Goal: Use online tool/utility: Utilize a website feature to perform a specific function

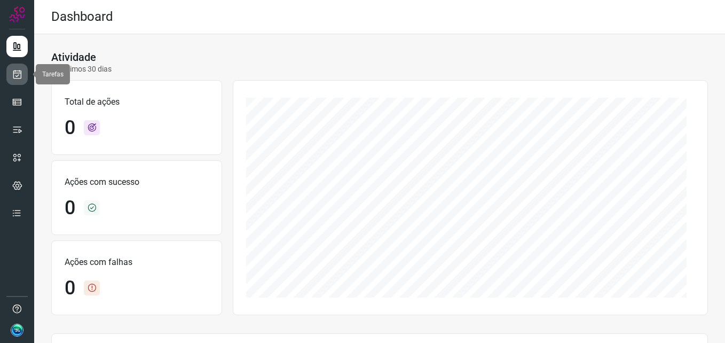
click at [23, 73] on link at bounding box center [16, 74] width 21 height 21
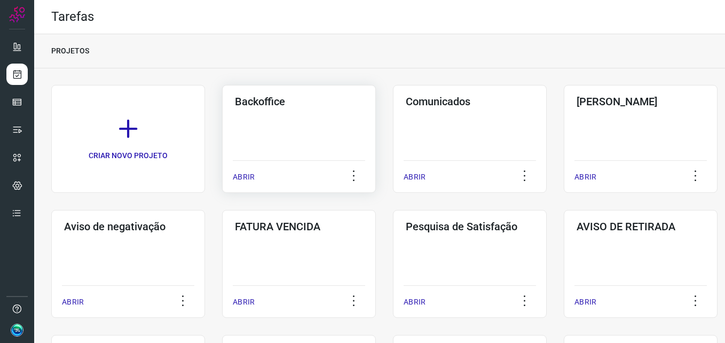
click at [286, 139] on div "Backoffice ABRIR" at bounding box center [299, 139] width 154 height 108
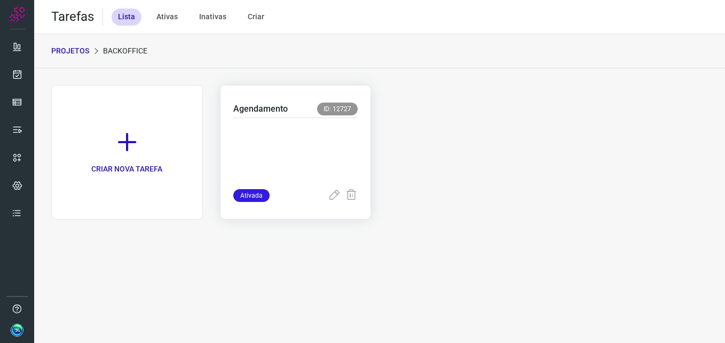
click at [302, 144] on p at bounding box center [295, 150] width 125 height 53
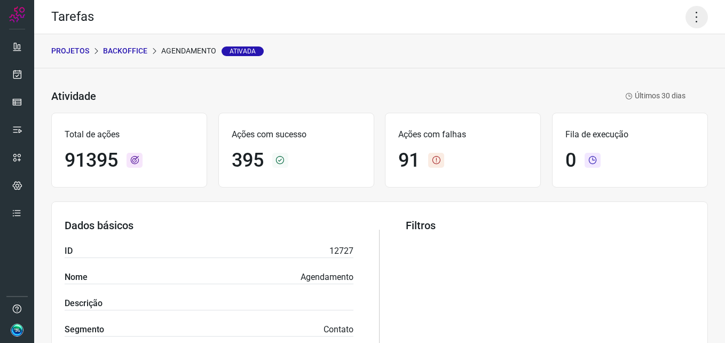
click at [692, 18] on icon at bounding box center [697, 17] width 22 height 22
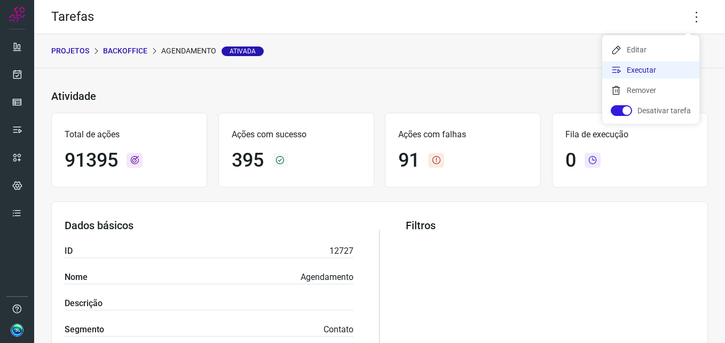
click at [651, 68] on li "Executar" at bounding box center [650, 69] width 97 height 17
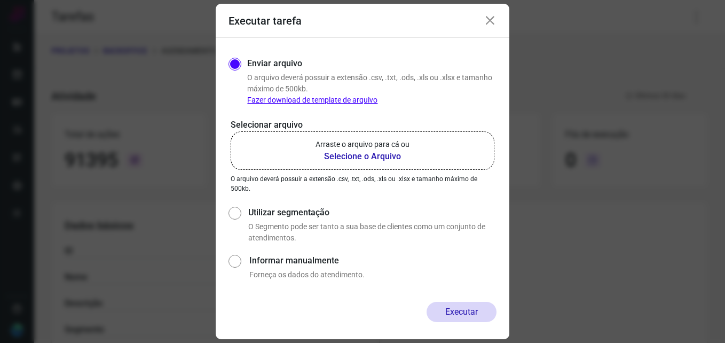
click at [351, 158] on b "Selecione o Arquivo" at bounding box center [363, 156] width 94 height 13
click at [0, 0] on input "Arraste o arquivo para cá ou Selecione o Arquivo" at bounding box center [0, 0] width 0 height 0
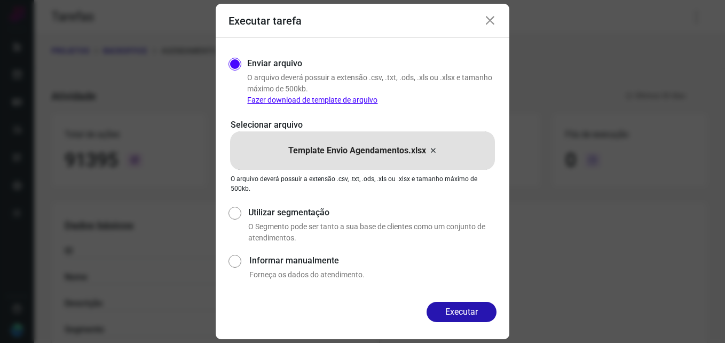
click at [455, 301] on div "Enviar arquivo O arquivo [PERSON_NAME] possuir a extensão .csv, .txt, .ods, .xl…" at bounding box center [363, 170] width 294 height 264
click at [454, 305] on button "Executar" at bounding box center [462, 312] width 70 height 20
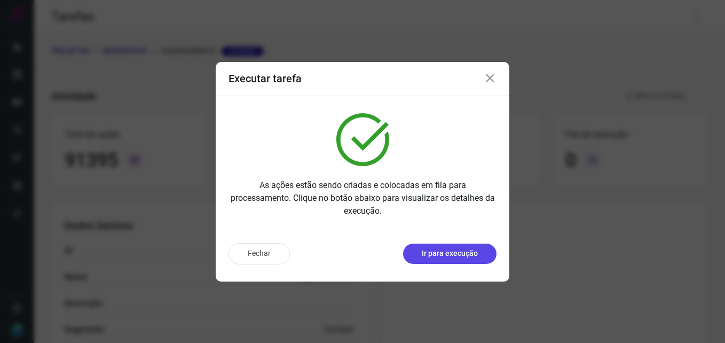
click at [458, 255] on p "Ir para execução" at bounding box center [450, 253] width 56 height 11
